Goal: Find specific page/section: Find specific page/section

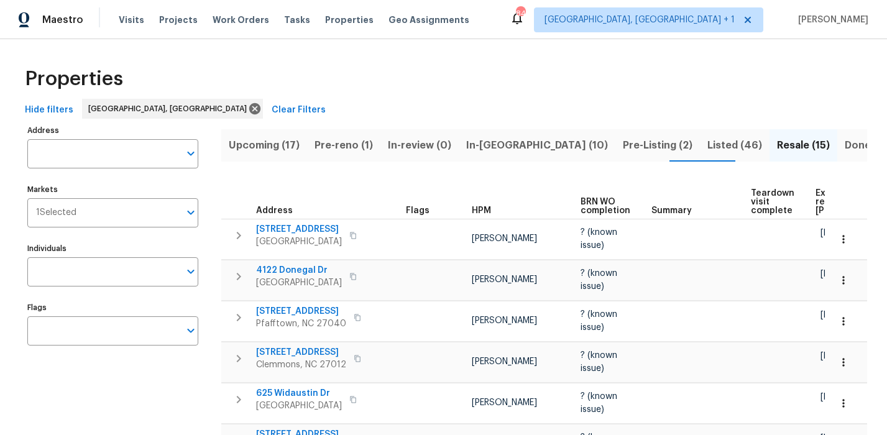
click at [446, 71] on div "Properties" at bounding box center [443, 79] width 847 height 40
click at [511, 82] on div "Properties" at bounding box center [443, 79] width 847 height 40
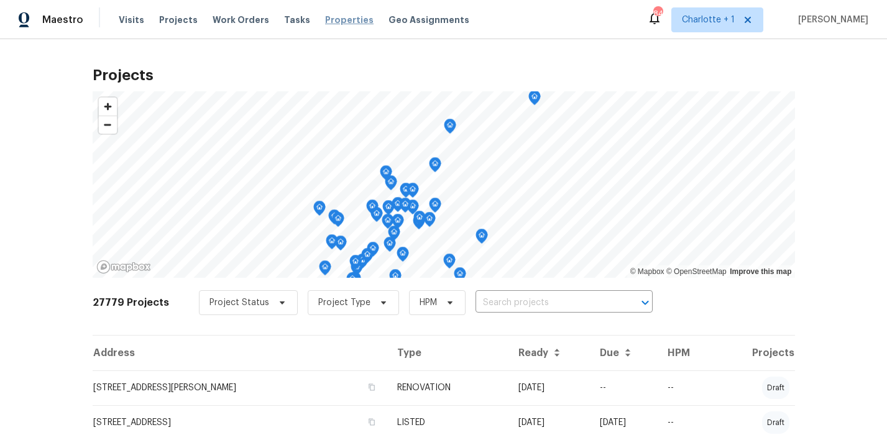
click at [343, 21] on span "Properties" at bounding box center [349, 20] width 48 height 12
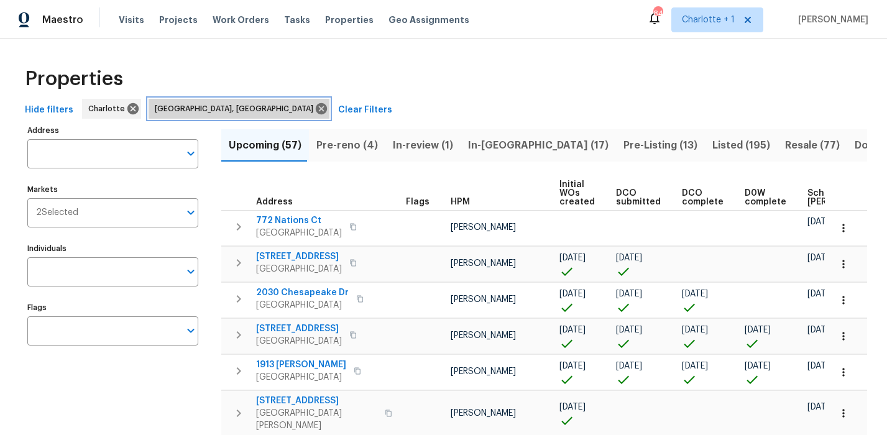
click at [316, 109] on icon at bounding box center [321, 108] width 11 height 11
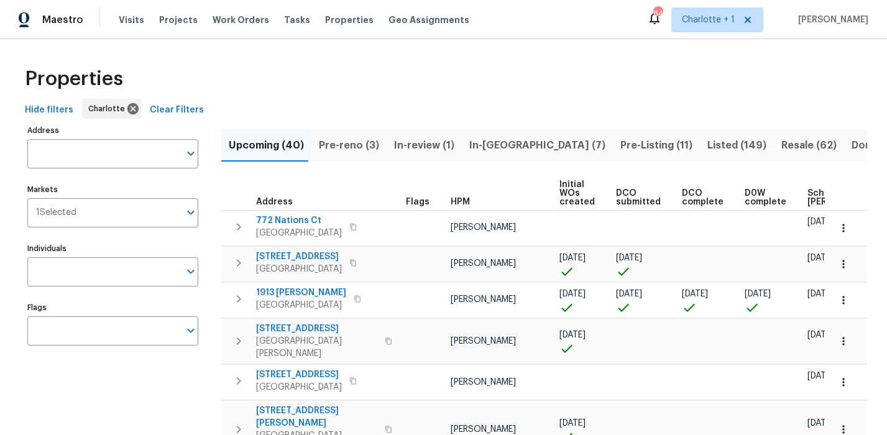
drag, startPoint x: 679, startPoint y: 47, endPoint x: 691, endPoint y: 94, distance: 48.8
click at [807, 196] on span "Scheduled [PERSON_NAME]" at bounding box center [842, 197] width 70 height 17
click at [807, 197] on span "Scheduled [PERSON_NAME]" at bounding box center [842, 196] width 70 height 17
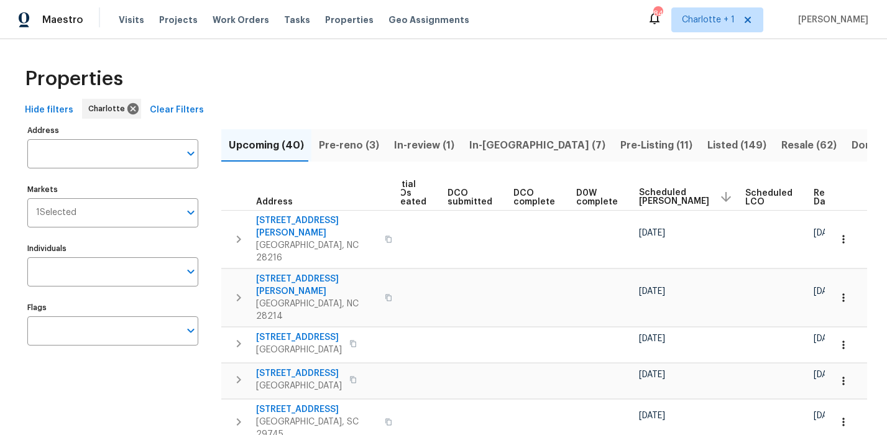
scroll to position [0, 169]
click at [781, 145] on span "Resale (62)" at bounding box center [808, 145] width 55 height 17
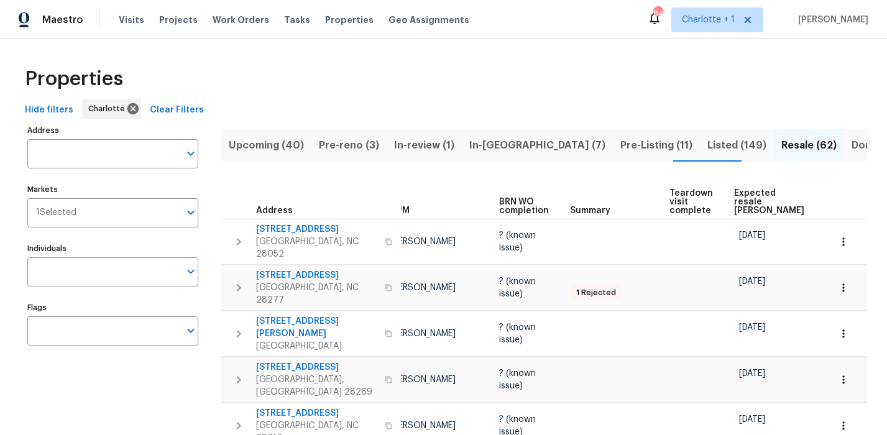
scroll to position [0, 114]
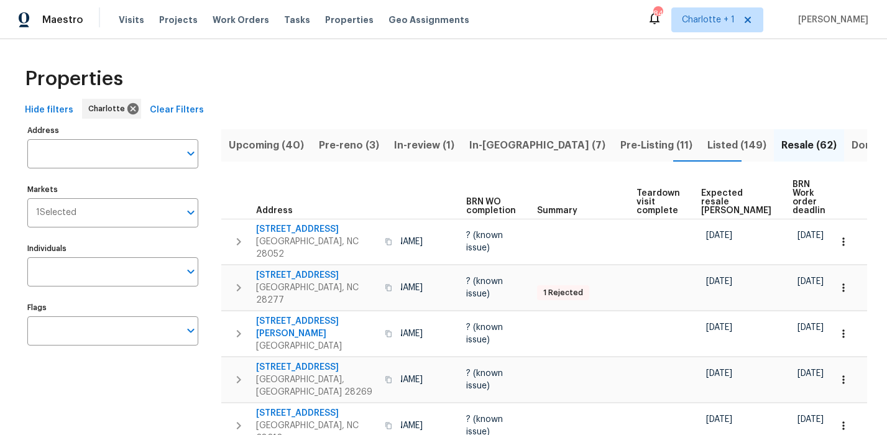
click at [707, 189] on span "Expected resale [PERSON_NAME]" at bounding box center [736, 202] width 70 height 26
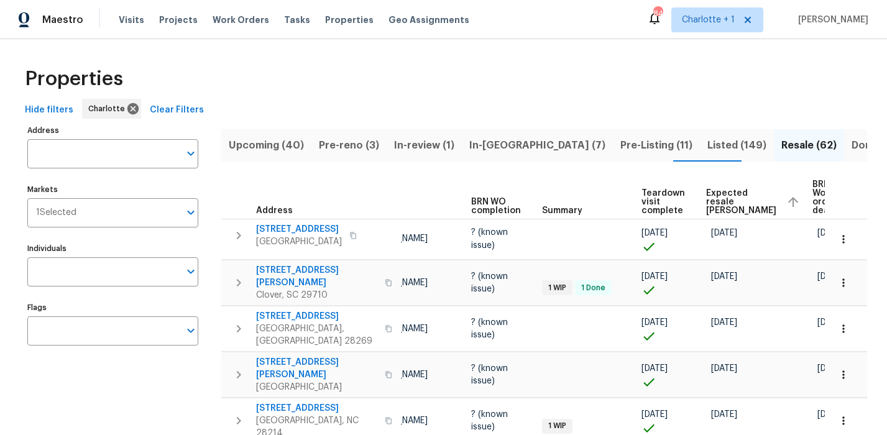
click at [720, 200] on span "Expected resale [PERSON_NAME]" at bounding box center [741, 202] width 70 height 26
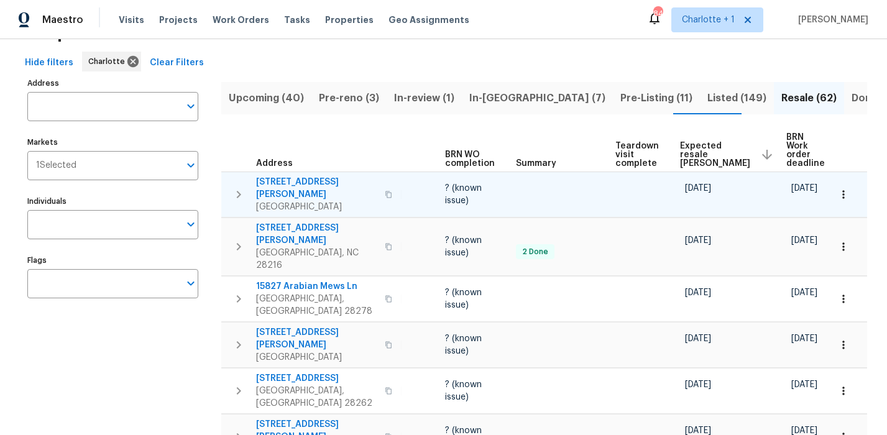
scroll to position [47, 0]
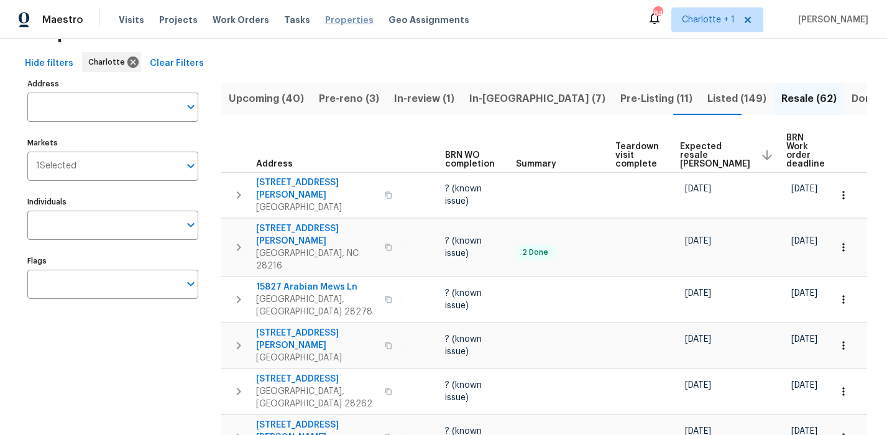
click at [331, 19] on span "Properties" at bounding box center [349, 20] width 48 height 12
click at [549, 52] on div "Hide filters Charlotte Clear Filters" at bounding box center [443, 63] width 847 height 23
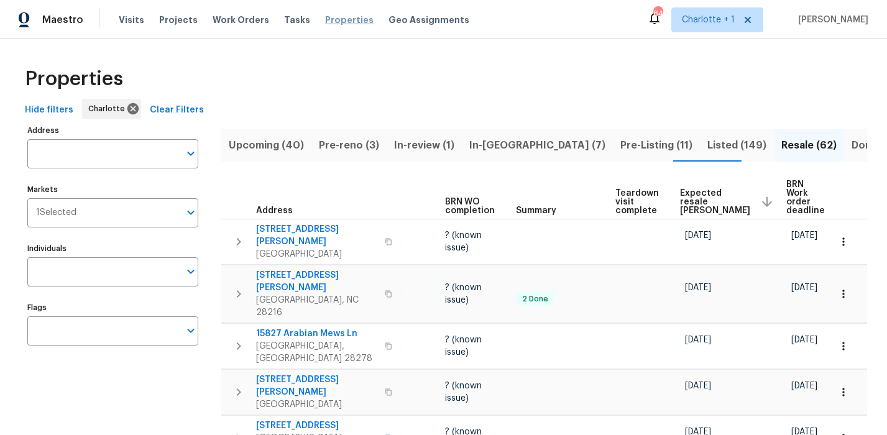
drag, startPoint x: 323, startPoint y: 11, endPoint x: 324, endPoint y: 18, distance: 6.9
click at [323, 11] on div "Visits Projects Work Orders Tasks Properties Geo Assignments" at bounding box center [301, 19] width 365 height 25
click at [185, 19] on span "Projects" at bounding box center [178, 20] width 39 height 12
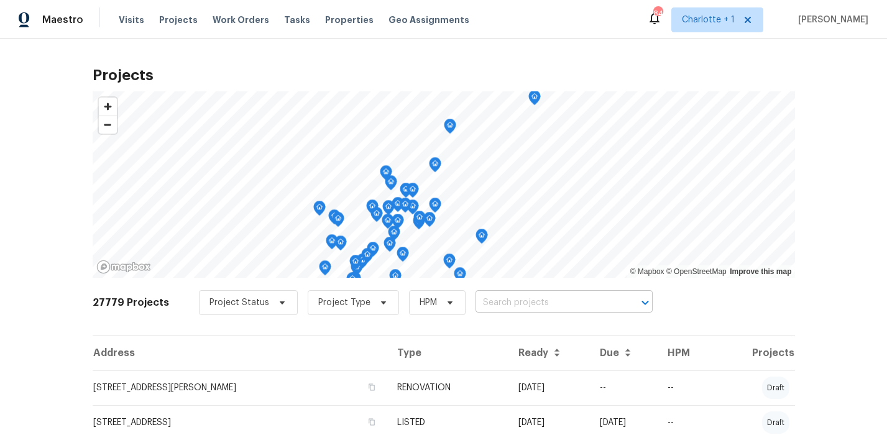
click at [526, 304] on input "text" at bounding box center [546, 302] width 142 height 19
type input "1121 sw"
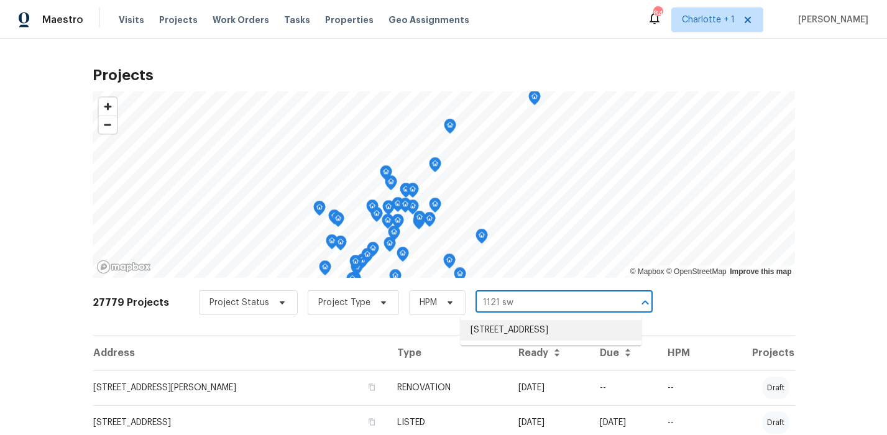
click at [547, 324] on li "[STREET_ADDRESS]" at bounding box center [550, 330] width 181 height 21
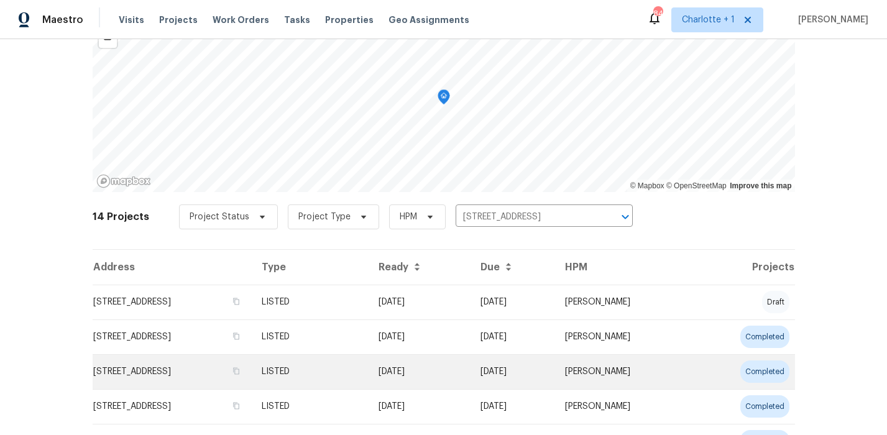
scroll to position [121, 0]
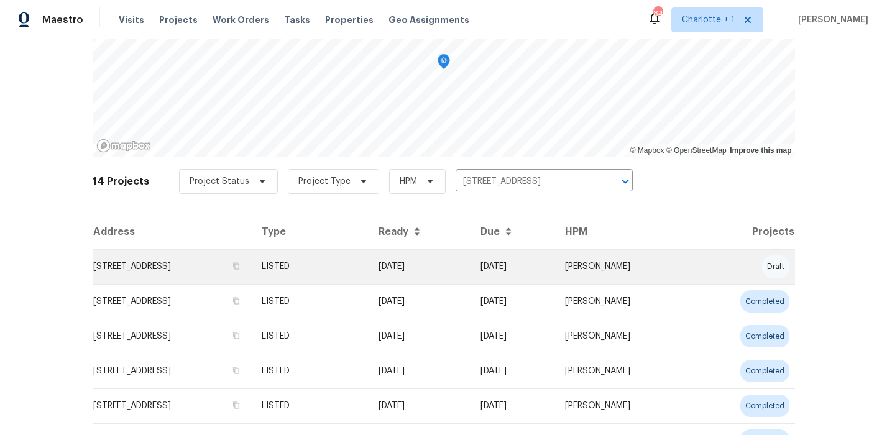
click at [252, 270] on td "[STREET_ADDRESS]" at bounding box center [172, 266] width 159 height 35
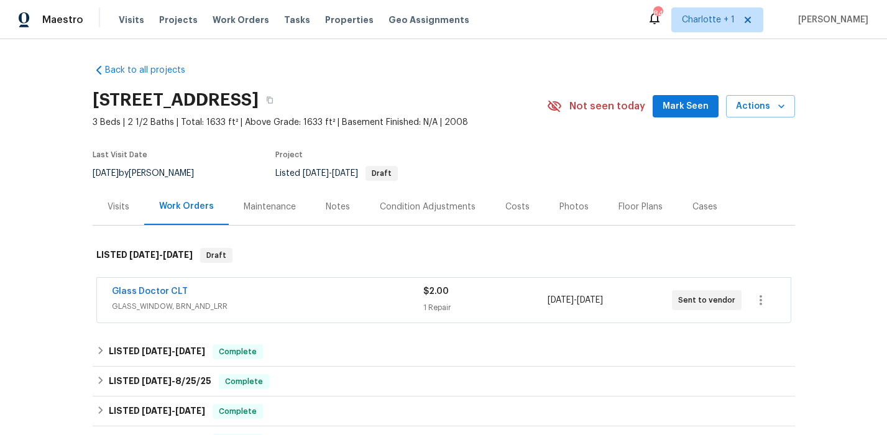
click at [331, 293] on div "Glass Doctor CLT" at bounding box center [267, 292] width 311 height 15
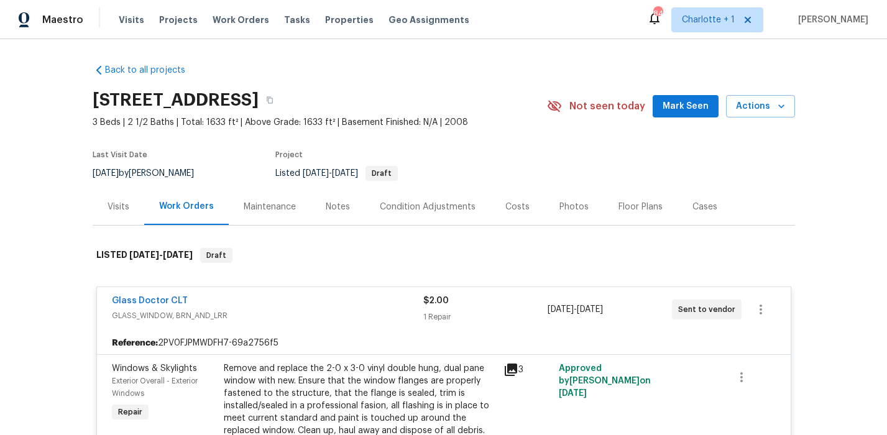
scroll to position [42, 0]
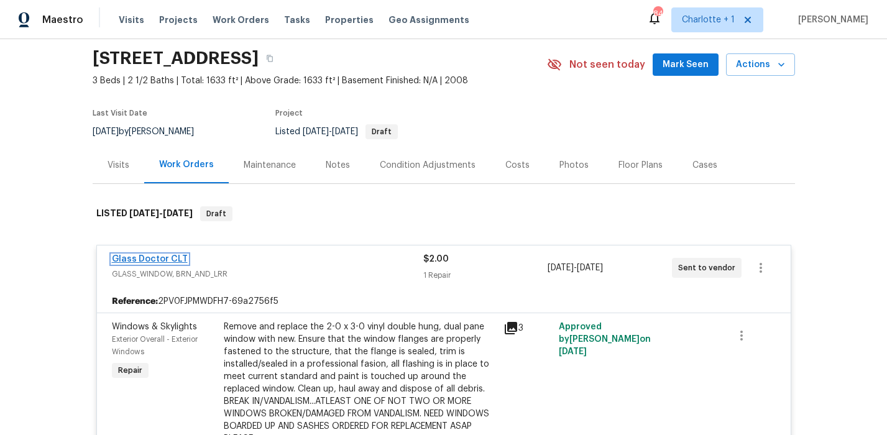
click at [145, 260] on link "Glass Doctor CLT" at bounding box center [150, 259] width 76 height 9
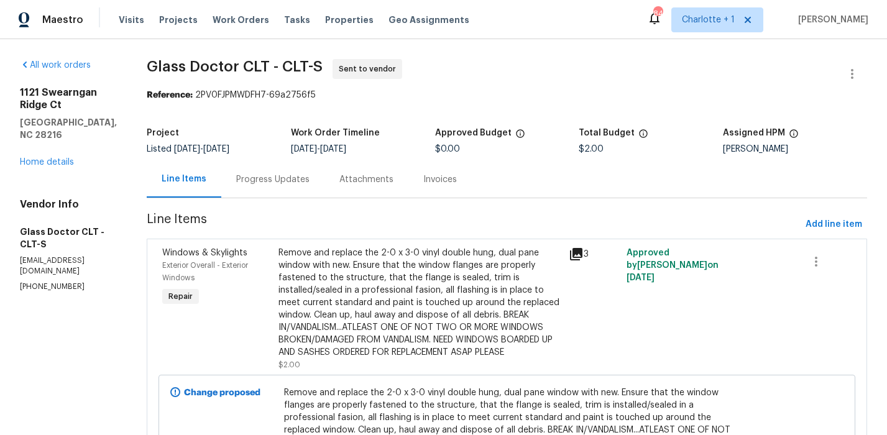
click at [257, 182] on div "Progress Updates" at bounding box center [272, 179] width 73 height 12
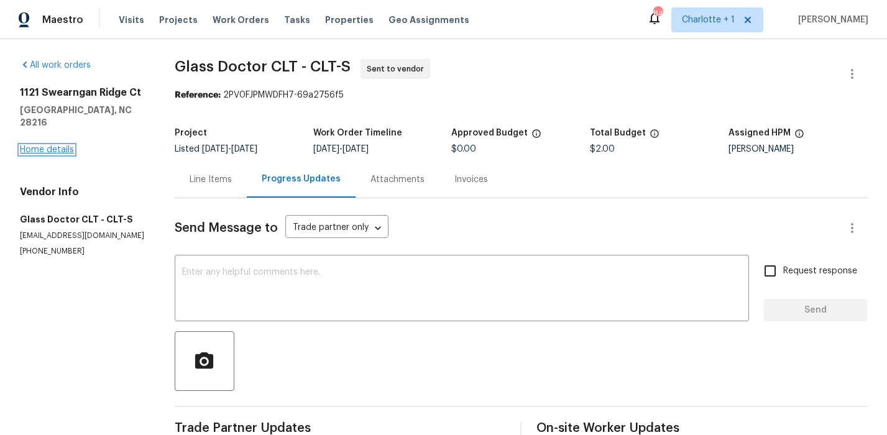
click at [65, 145] on link "Home details" at bounding box center [47, 149] width 54 height 9
